Goal: Task Accomplishment & Management: Complete application form

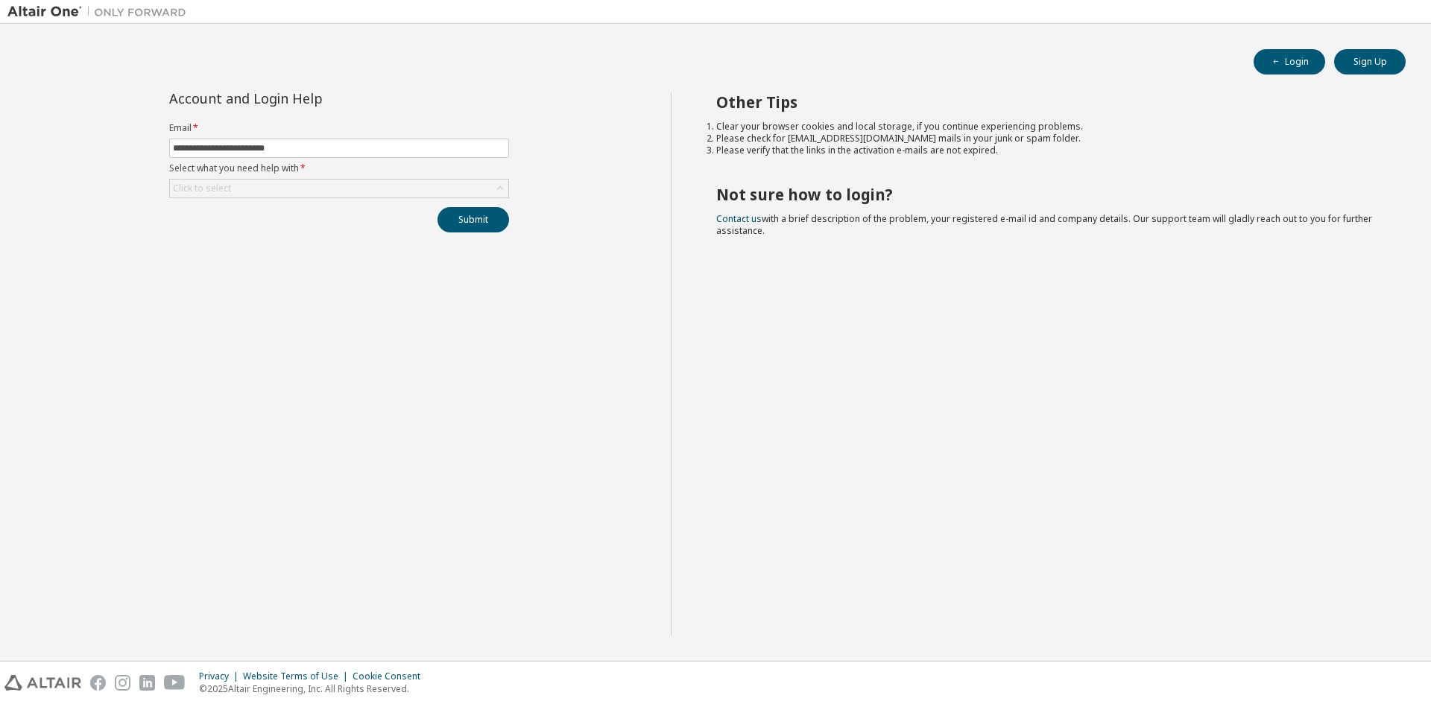
click at [367, 191] on div "Click to select" at bounding box center [339, 189] width 338 height 18
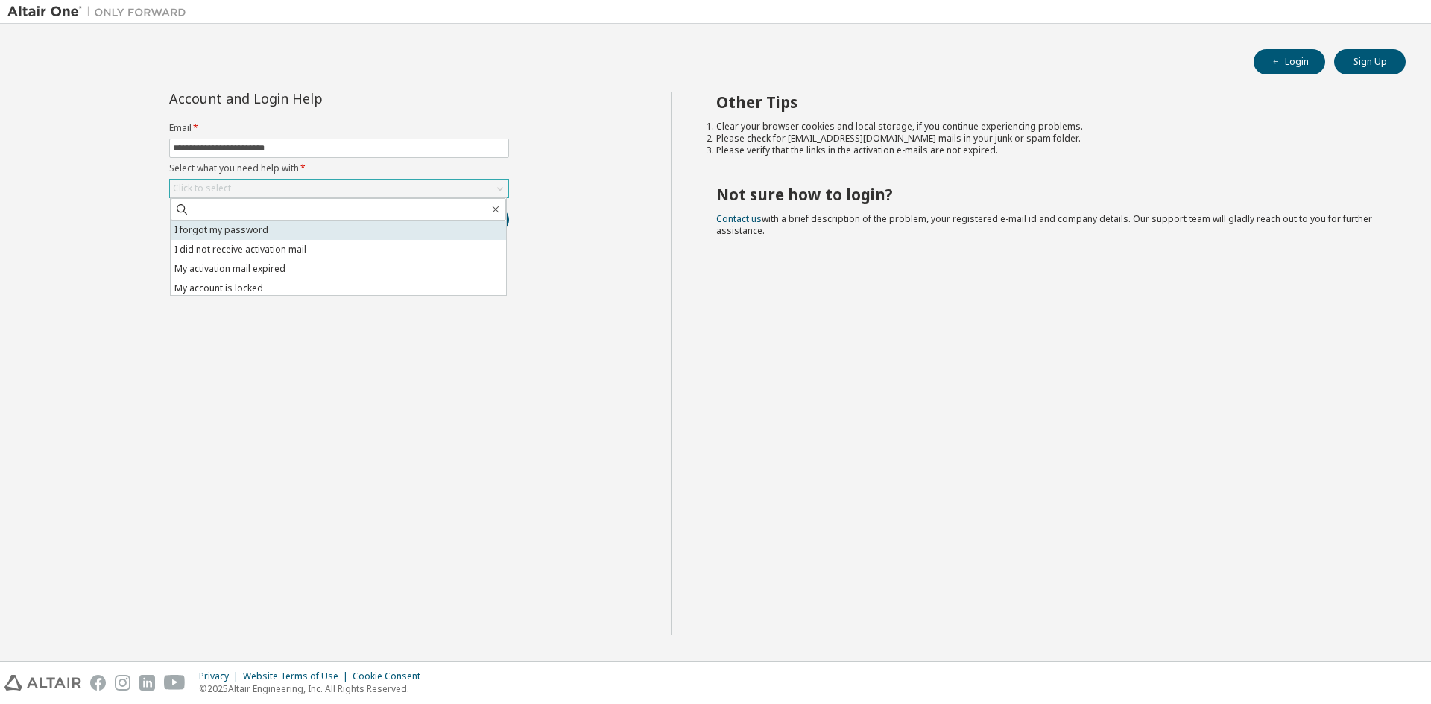
click at [355, 231] on li "I forgot my password" at bounding box center [338, 230] width 335 height 19
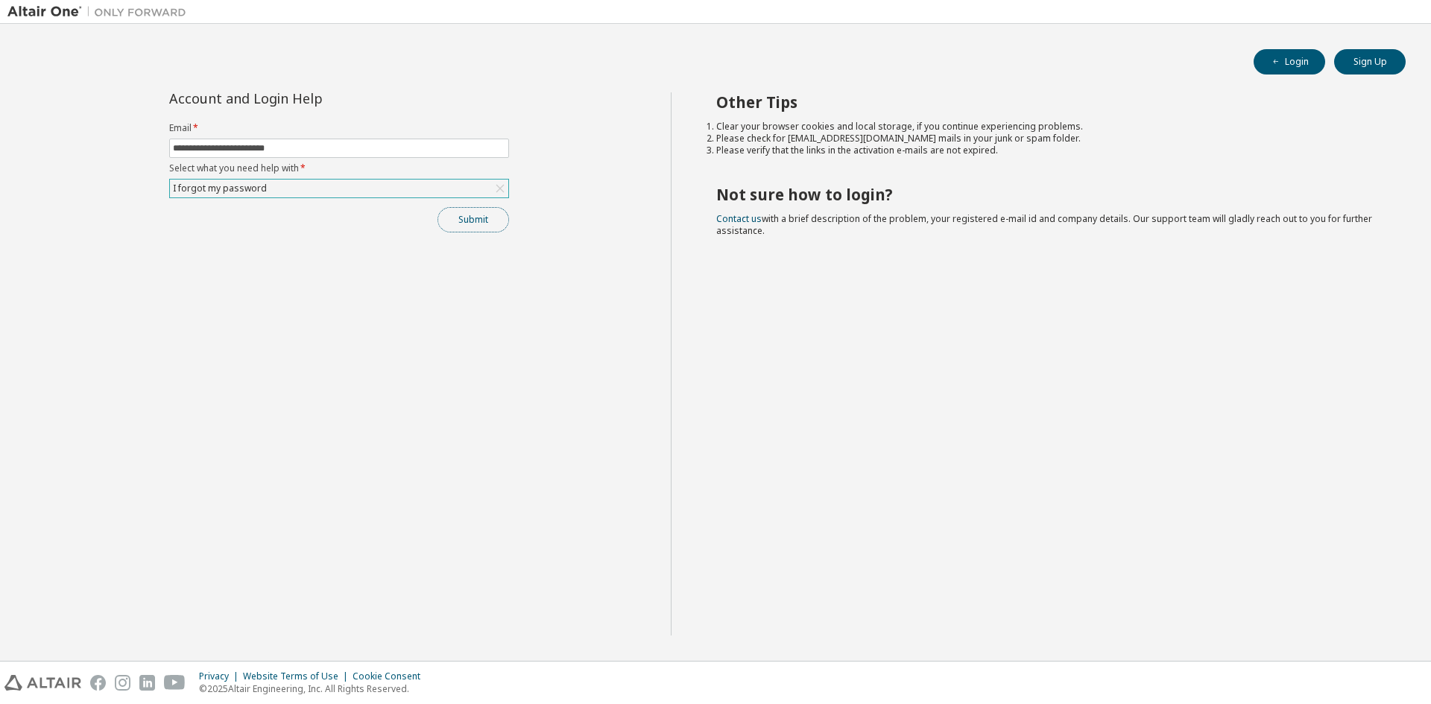
click at [481, 227] on button "Submit" at bounding box center [473, 219] width 72 height 25
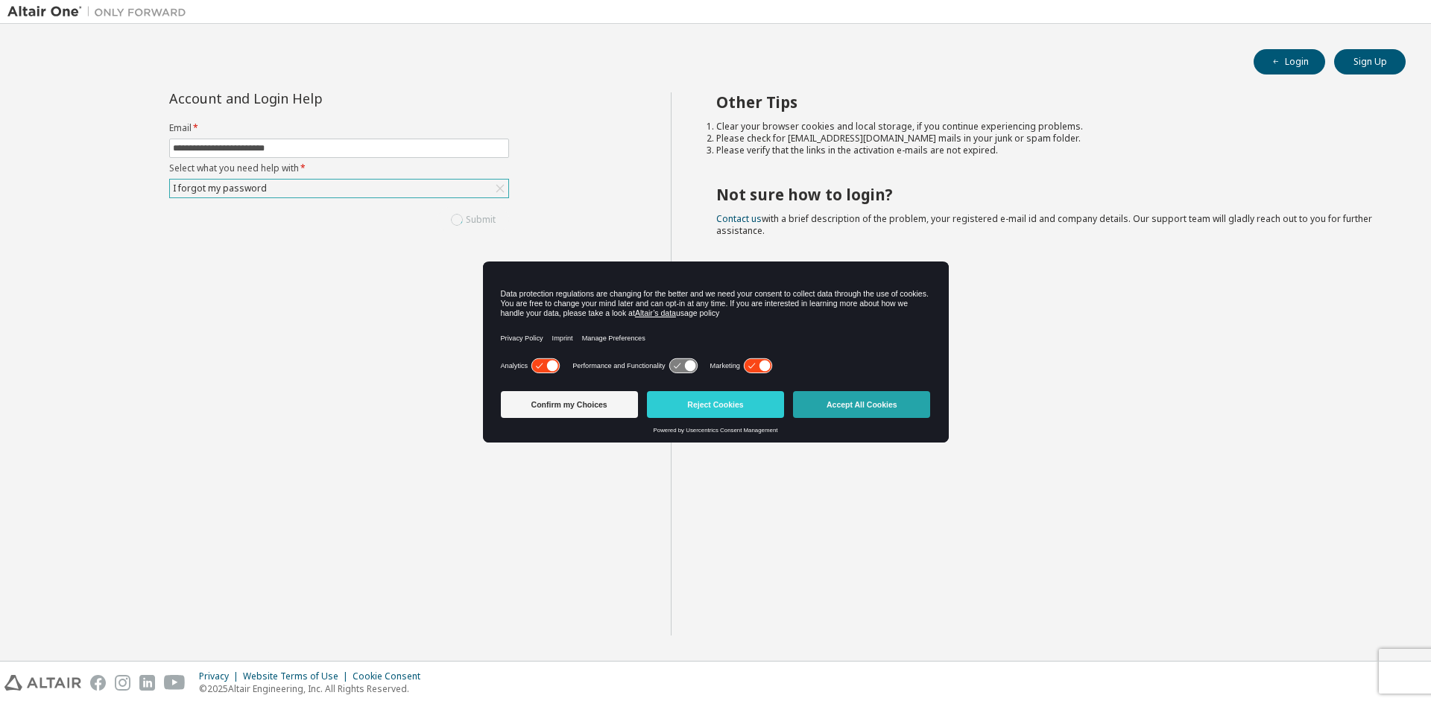
click at [876, 399] on button "Accept All Cookies" at bounding box center [861, 404] width 137 height 27
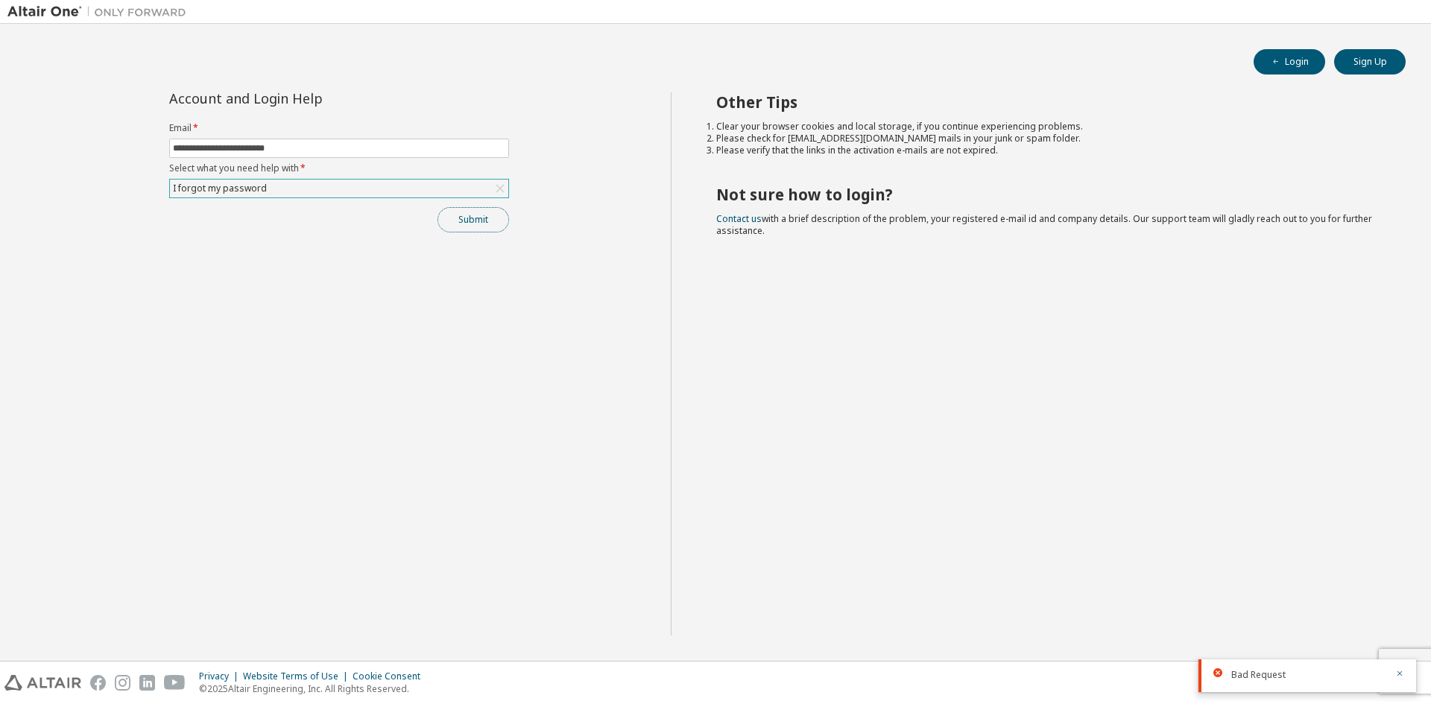
click at [467, 230] on button "Submit" at bounding box center [473, 219] width 72 height 25
click at [384, 282] on div "**********" at bounding box center [338, 363] width 663 height 543
click at [330, 193] on div "I forgot my password" at bounding box center [339, 189] width 338 height 18
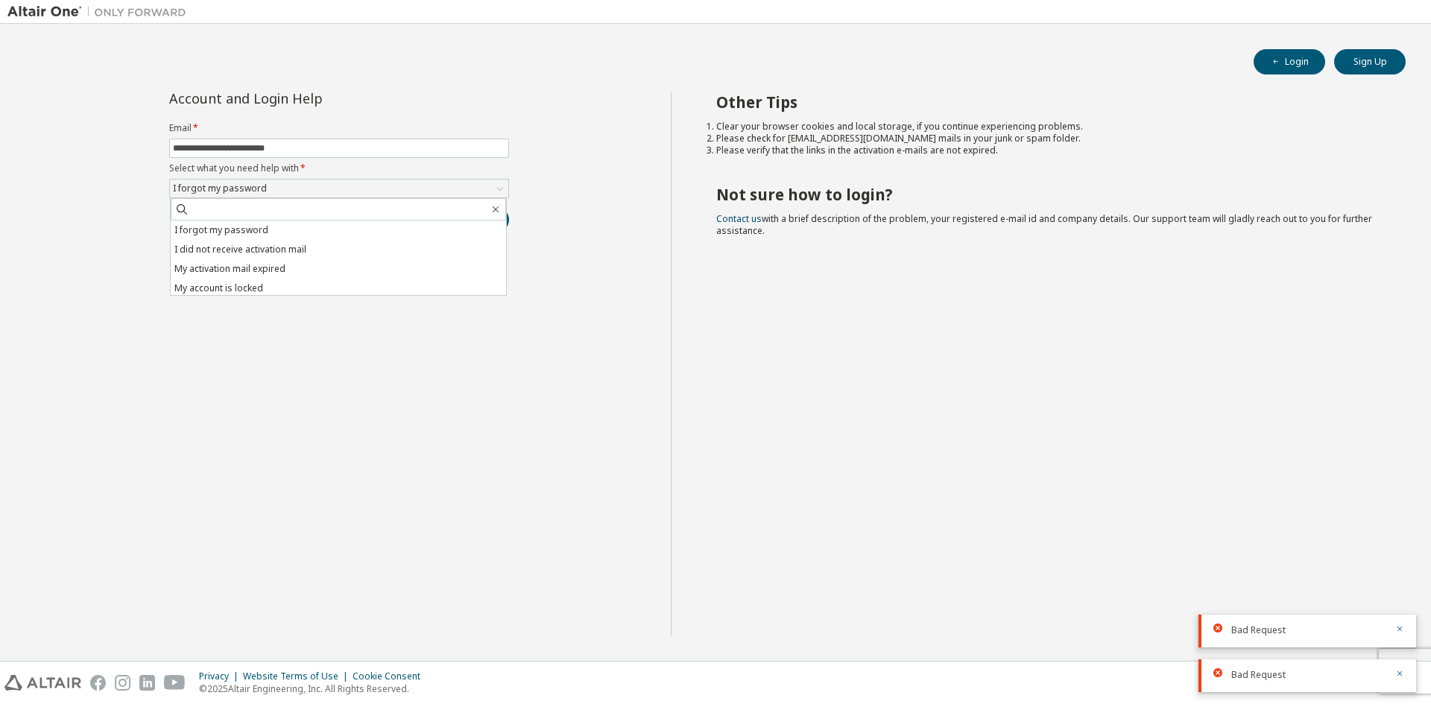
click at [391, 345] on div "**********" at bounding box center [338, 363] width 663 height 543
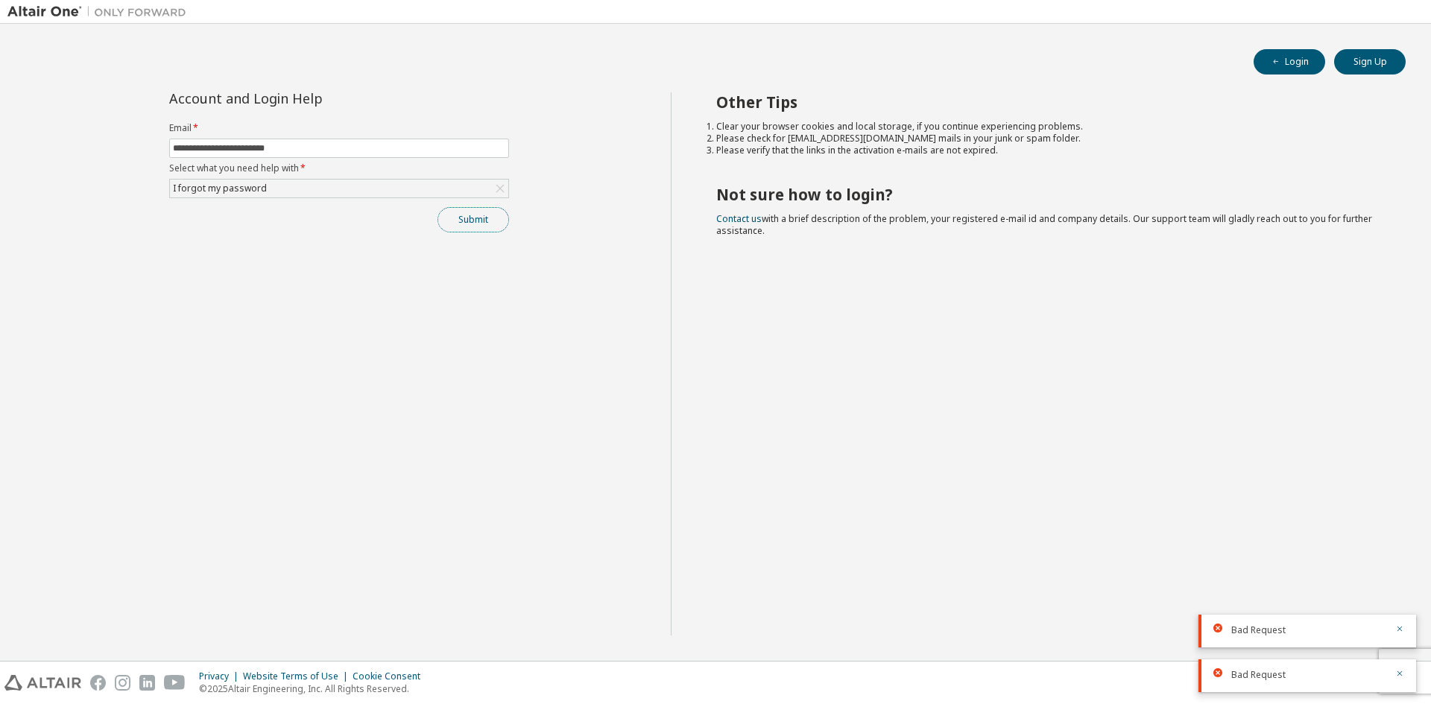
click at [496, 227] on button "Submit" at bounding box center [473, 219] width 72 height 25
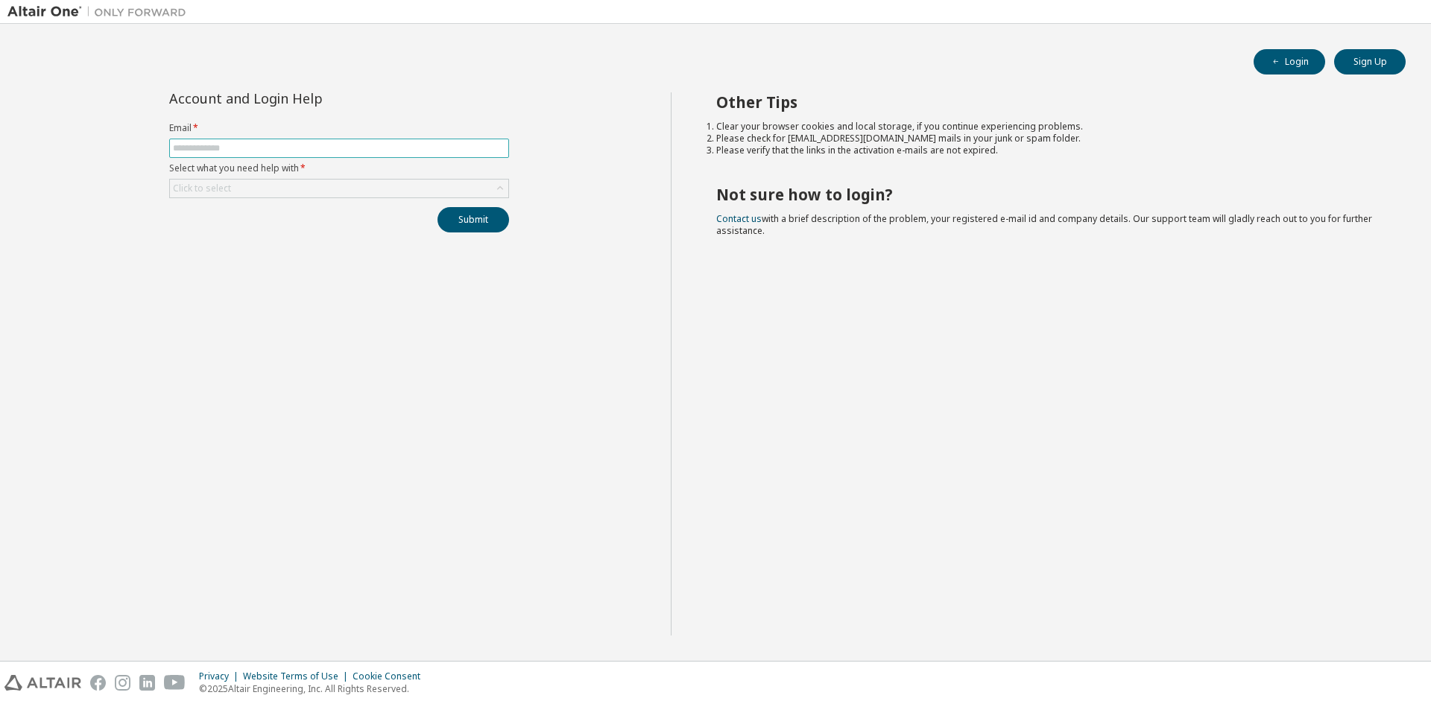
drag, startPoint x: 0, startPoint y: 0, endPoint x: 455, endPoint y: 148, distance: 477.9
click at [455, 148] on input "text" at bounding box center [339, 148] width 332 height 12
type input "**********"
click at [327, 199] on div "**********" at bounding box center [339, 162] width 358 height 140
click at [327, 186] on div "Click to select" at bounding box center [339, 189] width 338 height 18
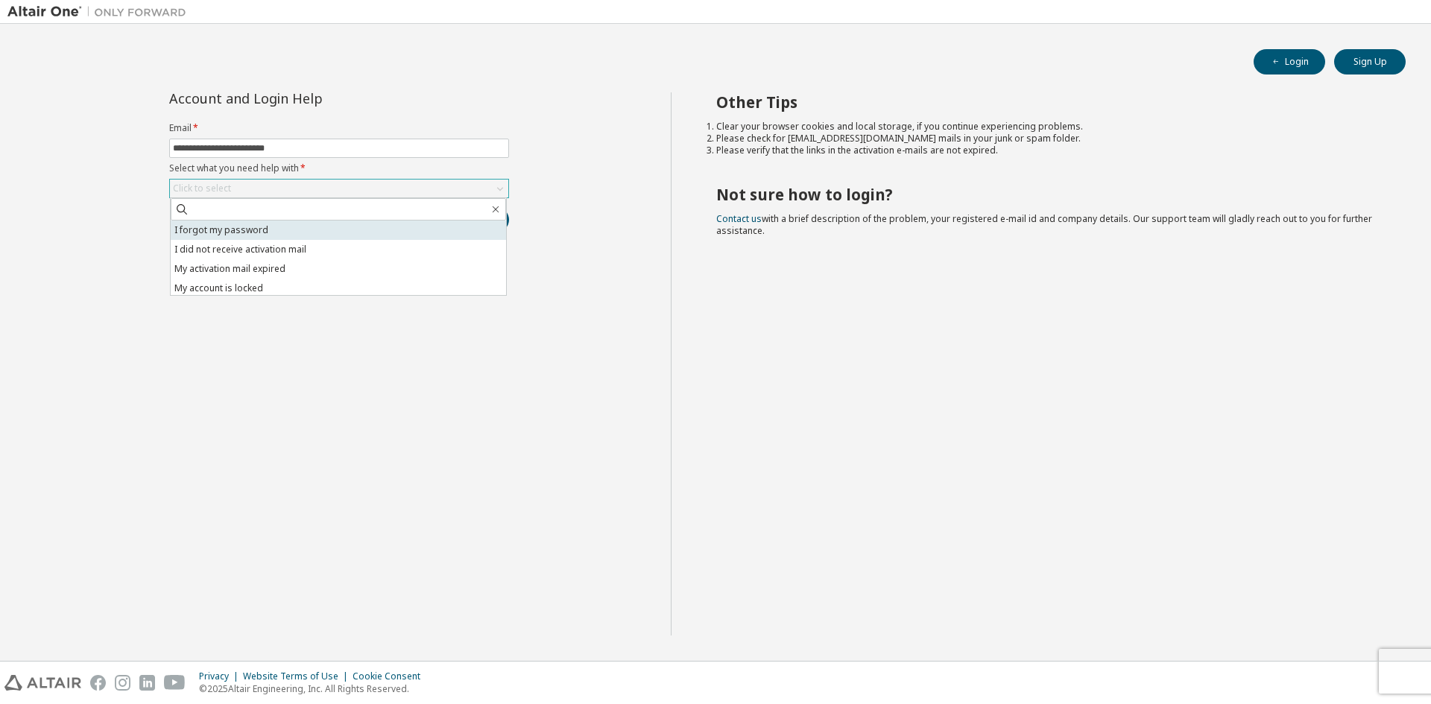
click at [319, 236] on li "I forgot my password" at bounding box center [338, 230] width 335 height 19
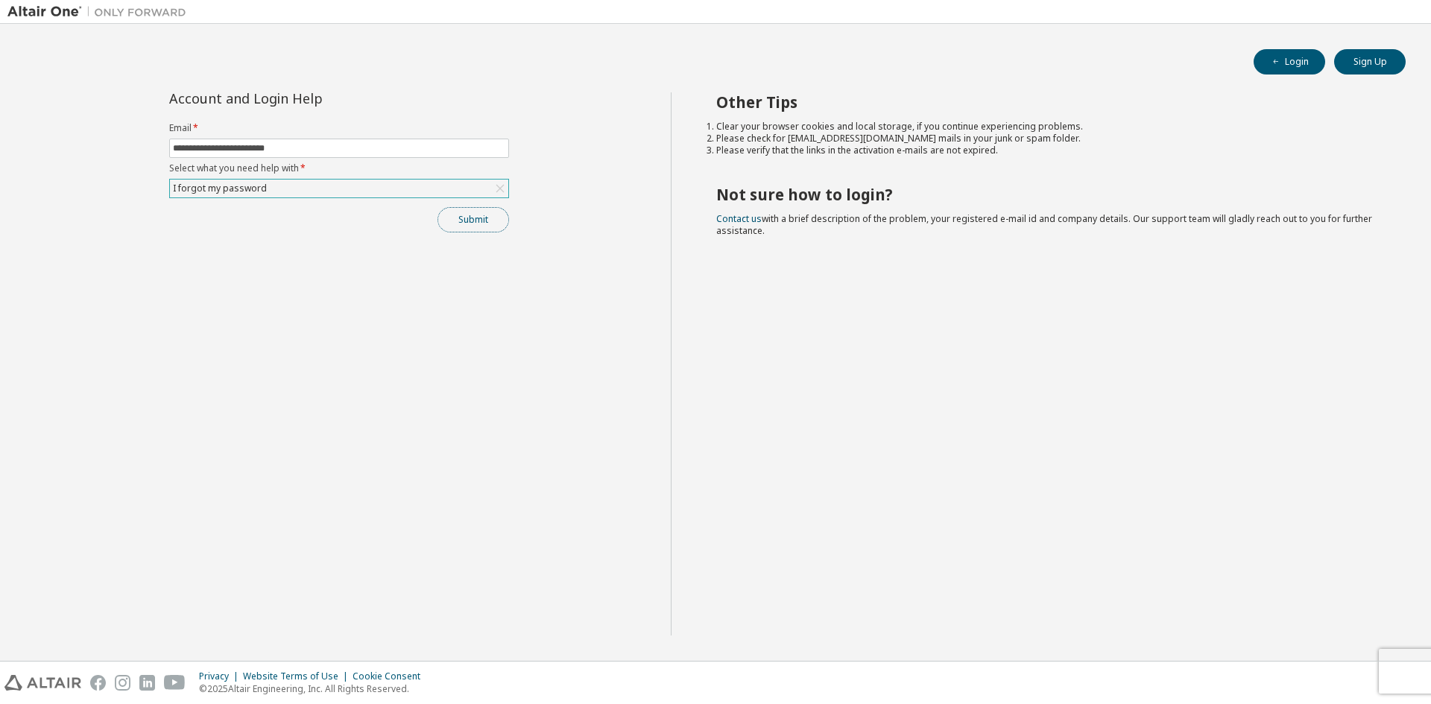
click at [473, 222] on button "Submit" at bounding box center [473, 219] width 72 height 25
click at [1402, 674] on icon "button" at bounding box center [1399, 673] width 9 height 9
click at [453, 223] on button "Submit" at bounding box center [473, 219] width 72 height 25
click at [1397, 671] on icon "button" at bounding box center [1399, 673] width 9 height 9
click at [476, 222] on button "Submit" at bounding box center [473, 219] width 72 height 25
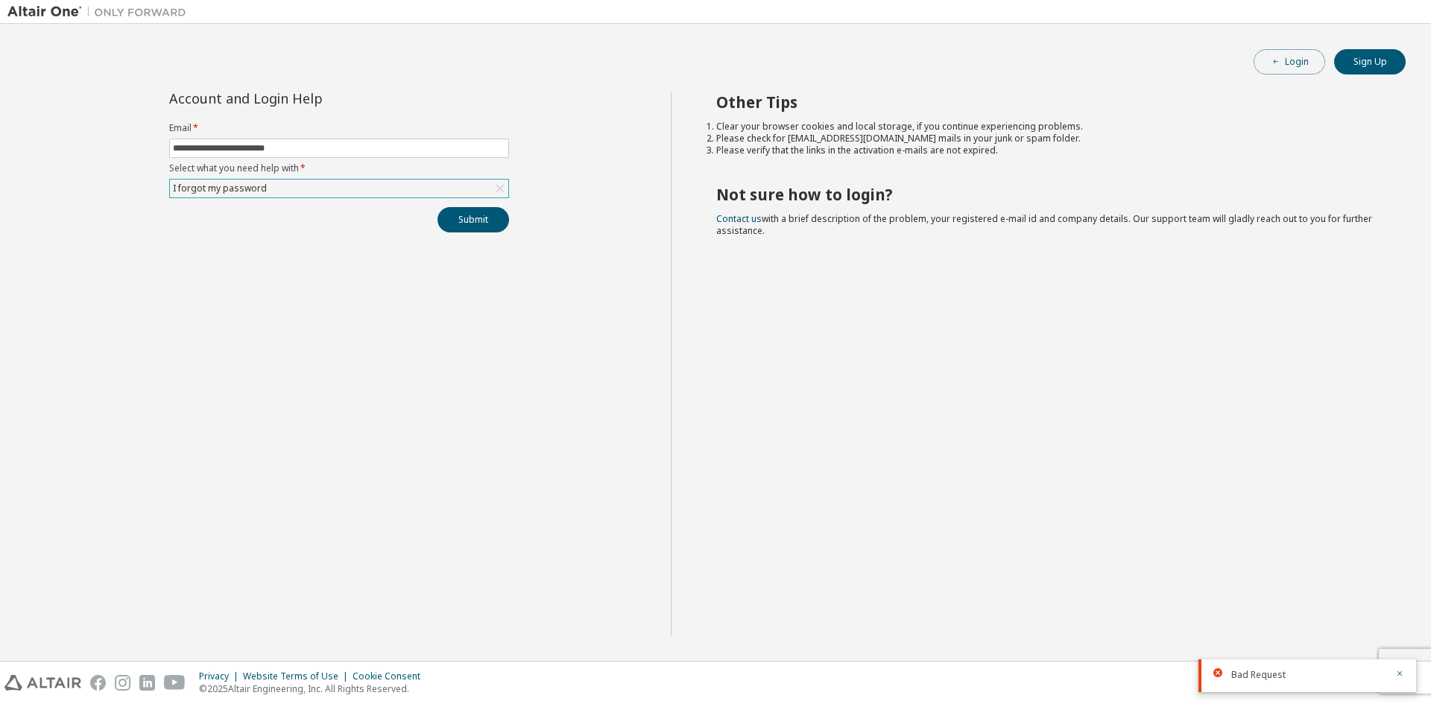
click at [1302, 67] on button "Login" at bounding box center [1289, 61] width 72 height 25
